Goal: Information Seeking & Learning: Learn about a topic

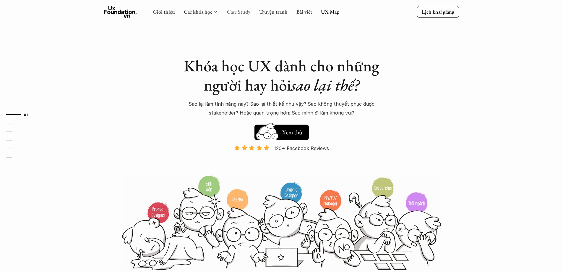
click at [237, 14] on link "Case Study" at bounding box center [238, 11] width 23 height 7
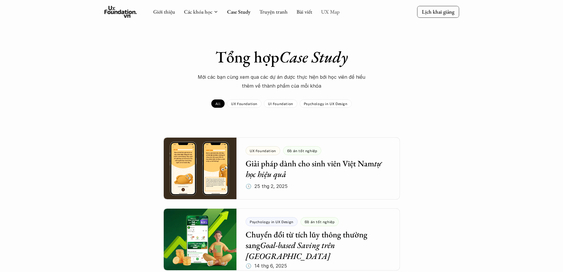
click at [323, 13] on link "UX Map" at bounding box center [330, 11] width 19 height 7
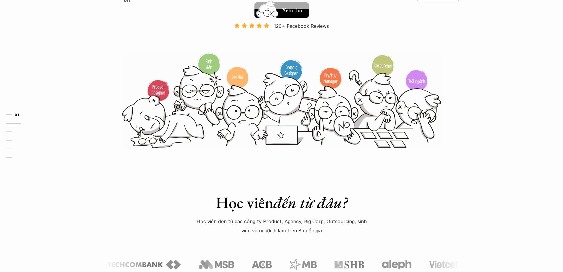
scroll to position [59, 0]
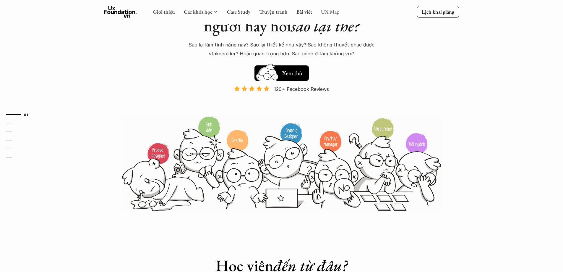
click at [335, 13] on link "UX Map" at bounding box center [330, 11] width 19 height 7
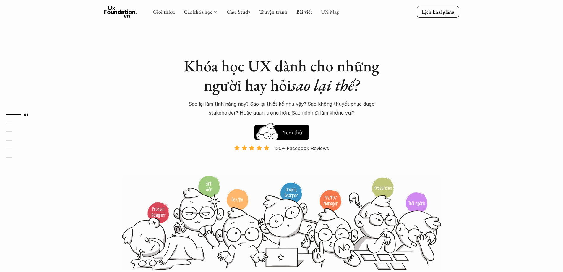
click at [335, 13] on link "UX Map" at bounding box center [330, 11] width 19 height 7
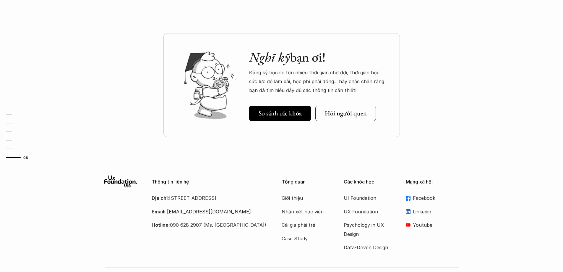
scroll to position [1797, 0]
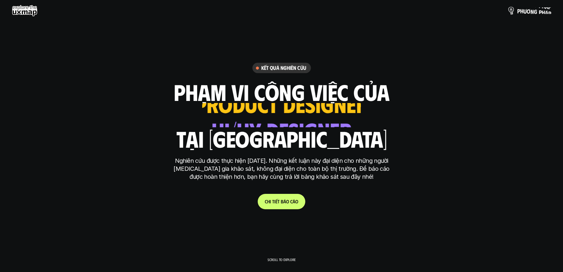
click at [521, 9] on p "p h ư ơ n g p h á p" at bounding box center [535, 10] width 34 height 7
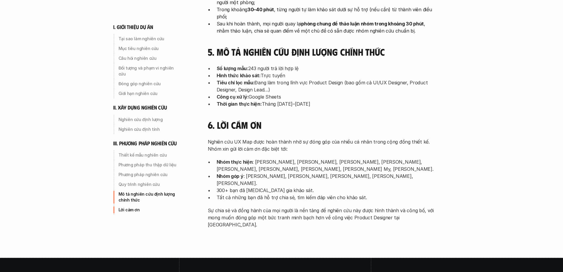
scroll to position [1906, 0]
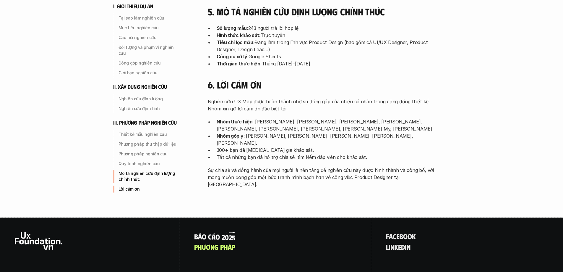
click at [212, 225] on span "á" at bounding box center [214, 229] width 4 height 8
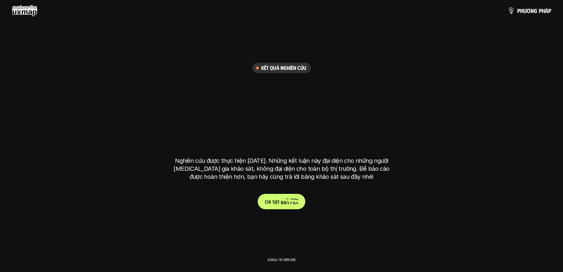
click at [283, 203] on p "C h i t i ế t b á o c á o" at bounding box center [281, 201] width 33 height 6
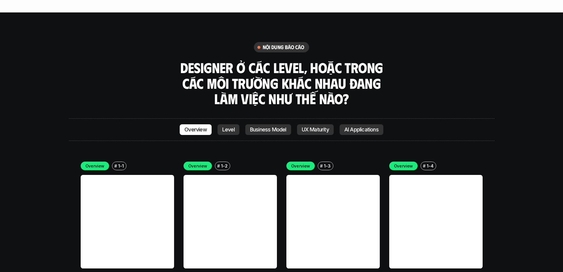
scroll to position [1668, 0]
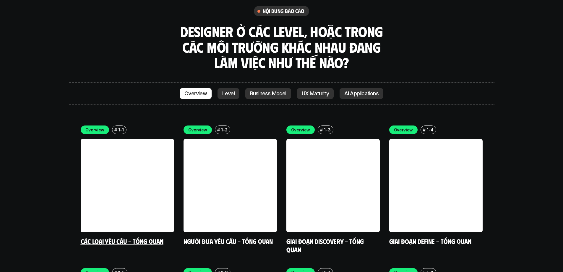
click at [161, 185] on link at bounding box center [127, 185] width 93 height 93
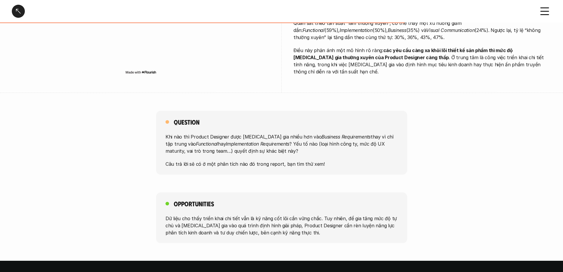
scroll to position [385, 0]
